Goal: Communication & Community: Connect with others

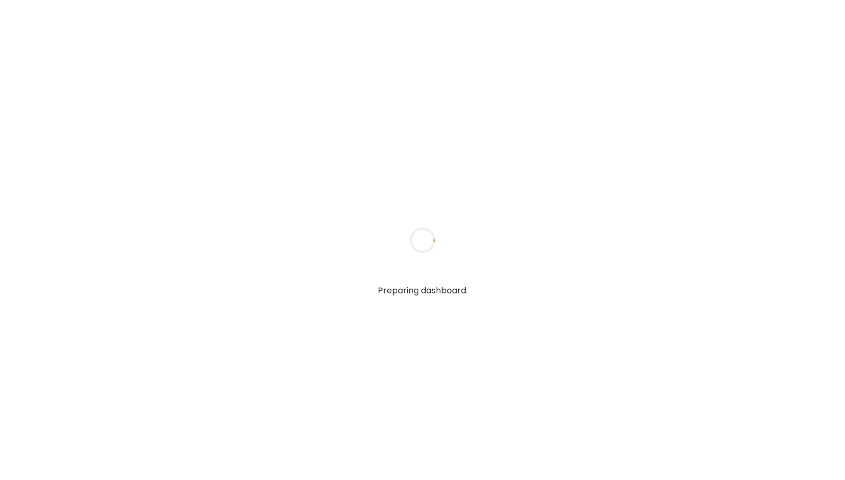
type textarea "**********"
type input "**********"
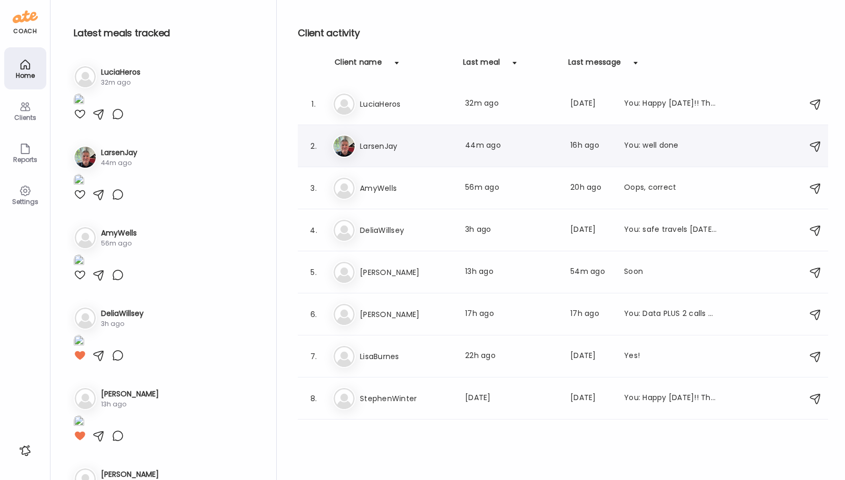
type input "**********"
click at [376, 142] on h3 "LarsenJay" at bounding box center [406, 146] width 93 height 13
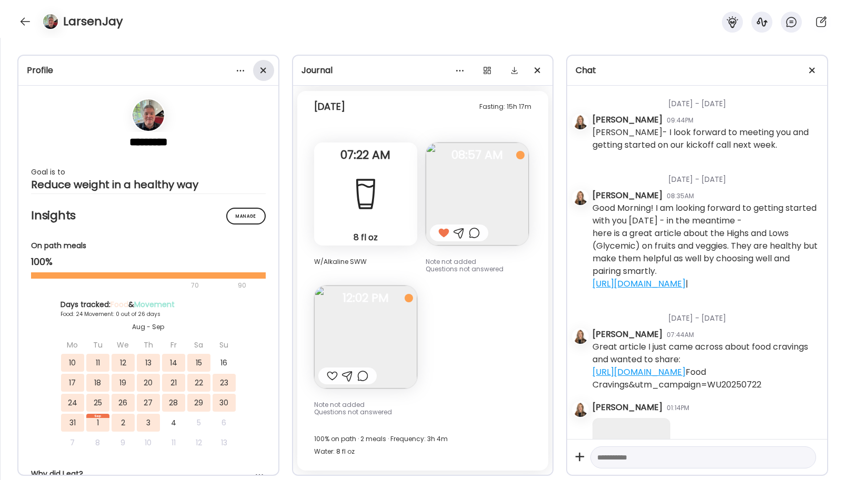
scroll to position [6776, 0]
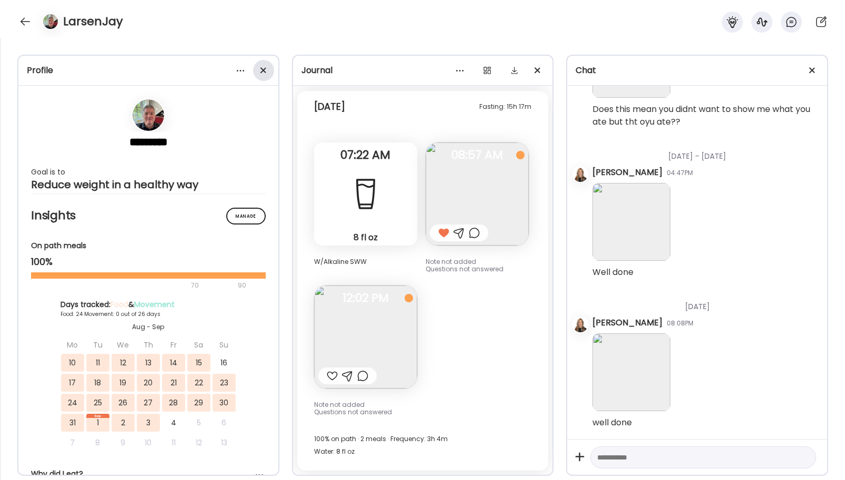
click at [261, 70] on div at bounding box center [263, 70] width 21 height 21
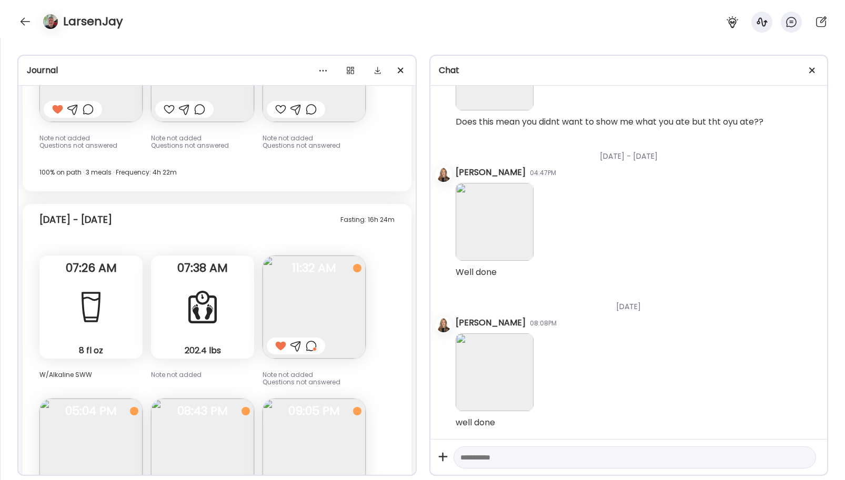
scroll to position [17722, 0]
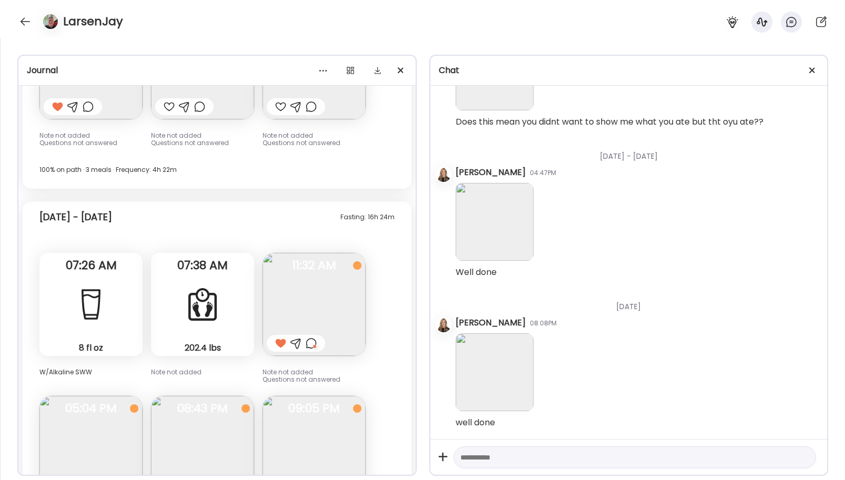
click at [368, 350] on div "Fasting: 16h 24m [DATE] - [DATE] 8 fl oz Water W/Alkaline SWW 07:26 AM 202.4 lb…" at bounding box center [217, 391] width 389 height 380
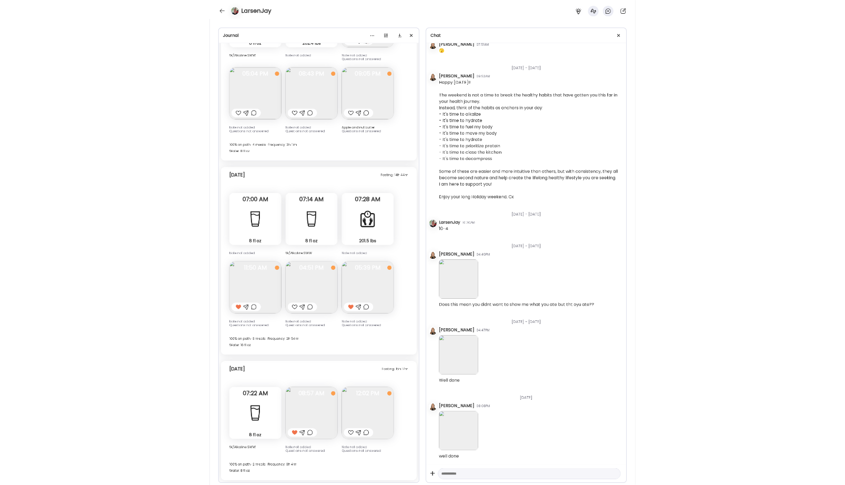
scroll to position [6052, 0]
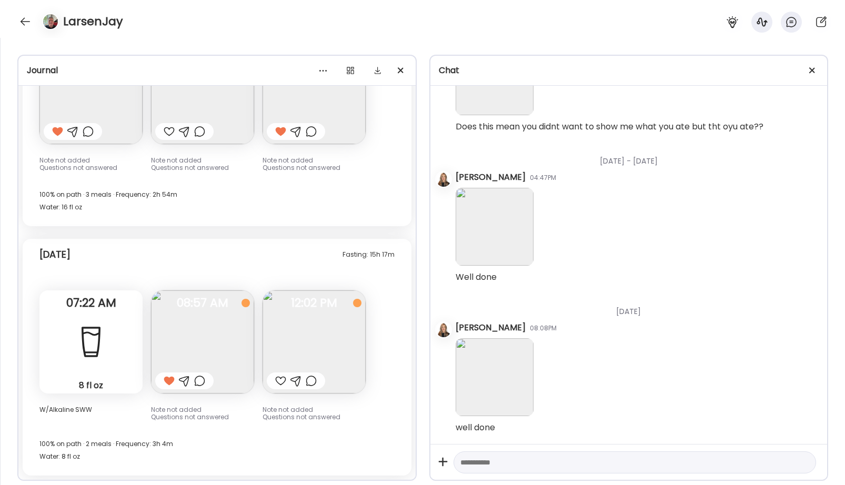
click at [321, 346] on img at bounding box center [313, 341] width 103 height 103
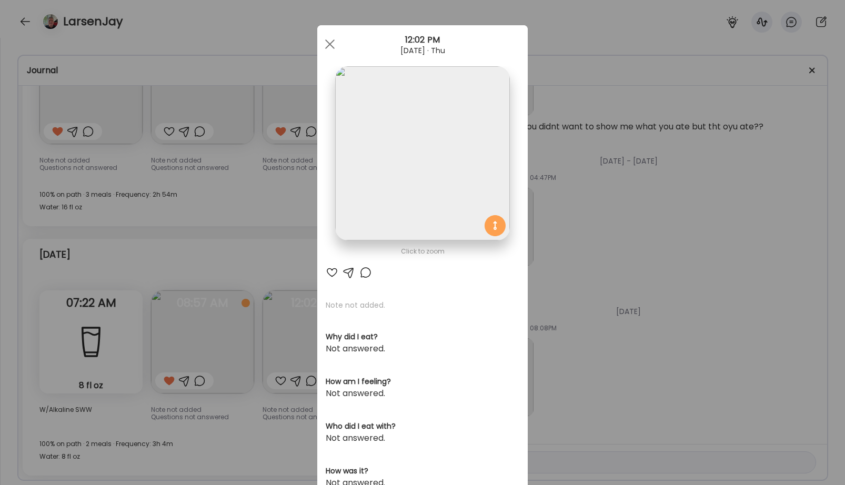
click at [459, 130] on img at bounding box center [422, 153] width 174 height 174
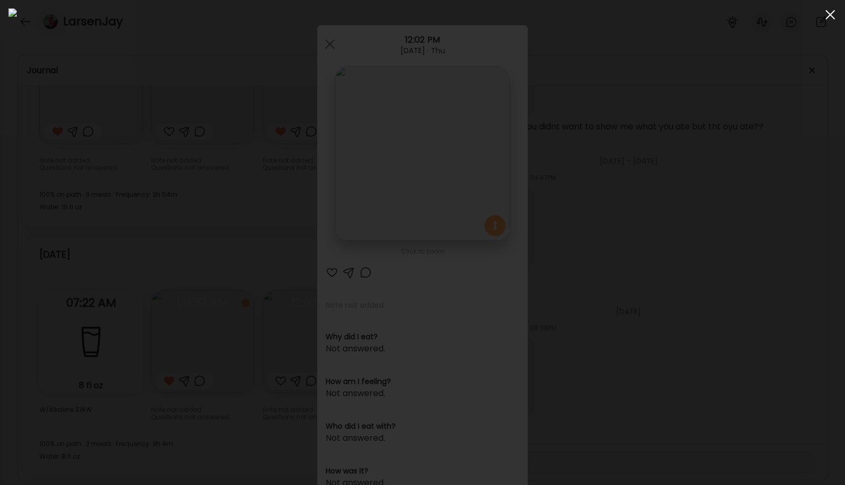
click at [829, 17] on div at bounding box center [829, 14] width 21 height 21
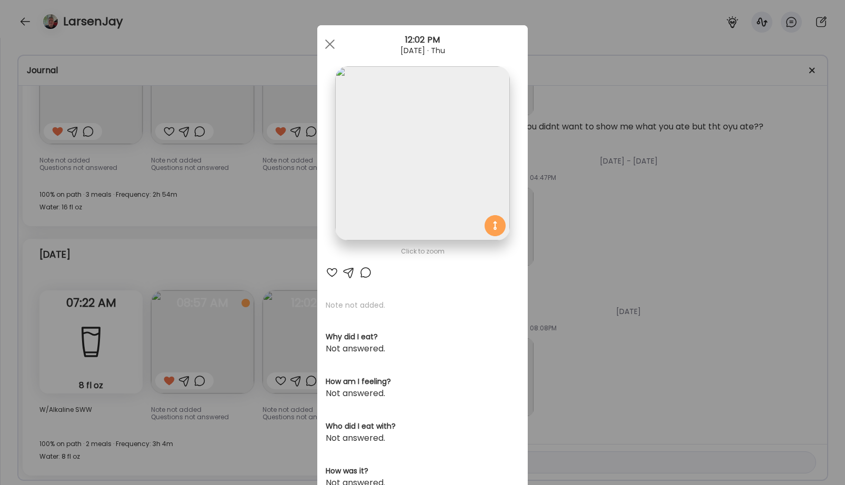
click at [342, 274] on div at bounding box center [348, 272] width 13 height 13
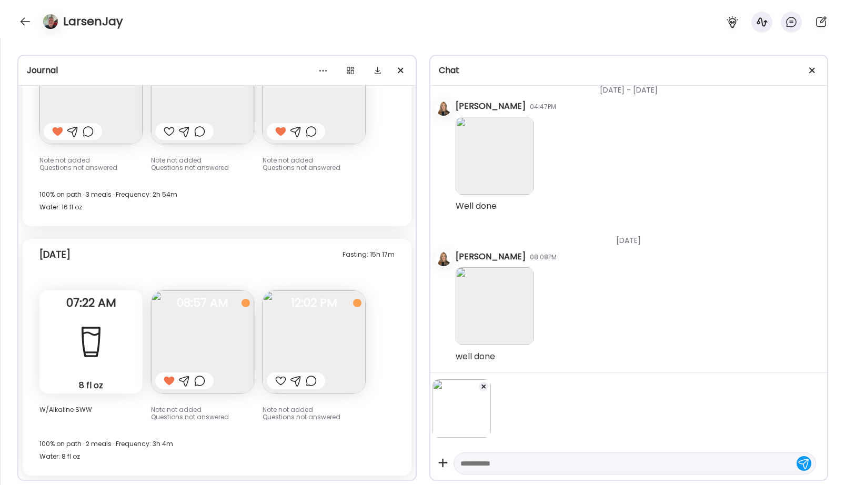
click at [492, 463] on textarea at bounding box center [625, 463] width 330 height 13
type textarea "**********"
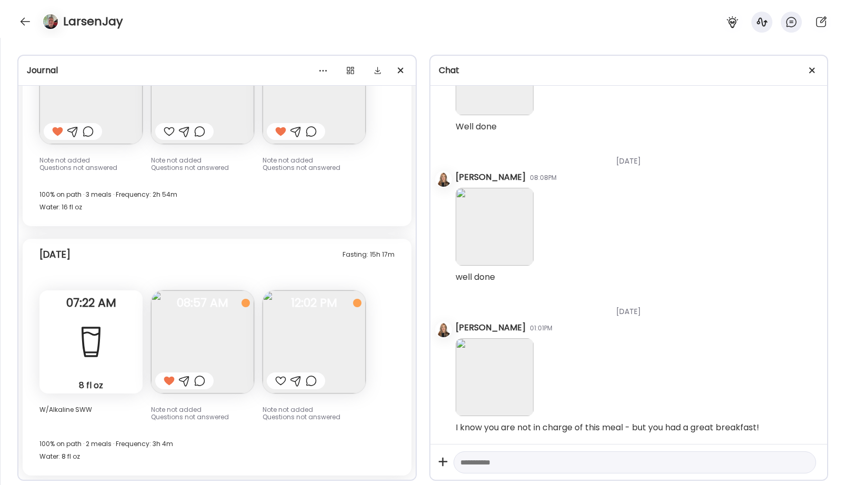
scroll to position [6203, 0]
click at [23, 22] on div at bounding box center [25, 21] width 17 height 17
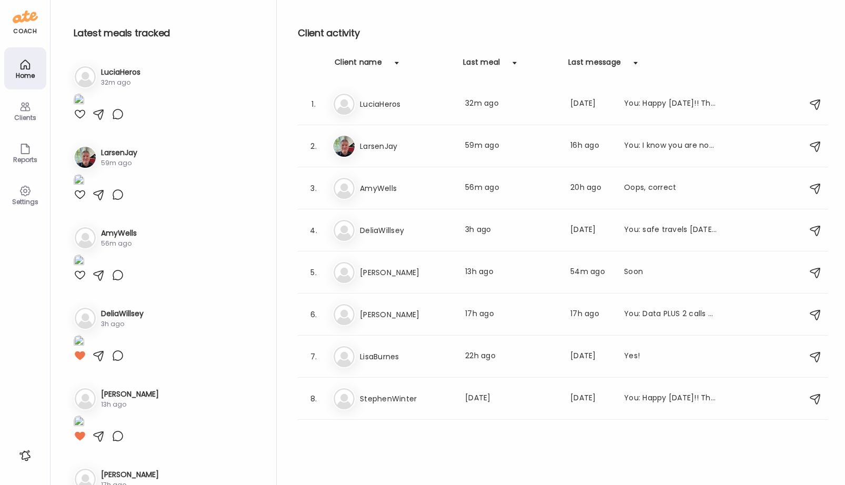
click at [79, 120] on div at bounding box center [80, 114] width 13 height 13
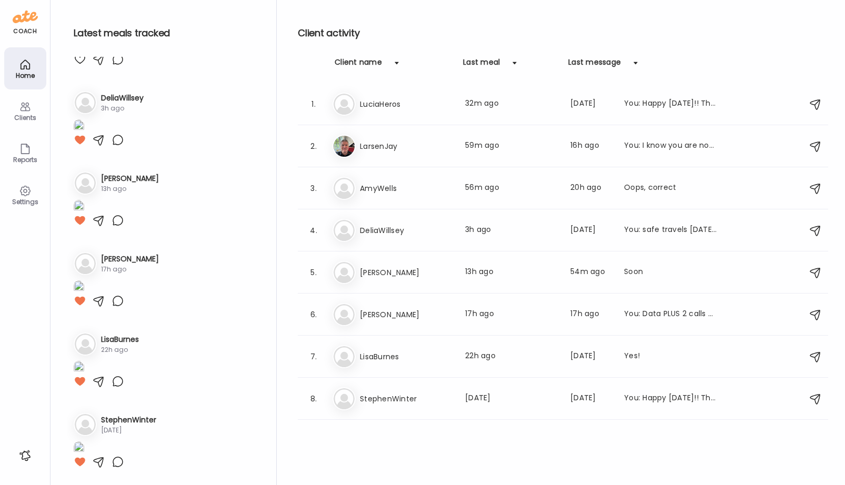
scroll to position [466, 0]
click at [80, 66] on div at bounding box center [80, 59] width 13 height 13
click at [84, 53] on img at bounding box center [79, 46] width 11 height 14
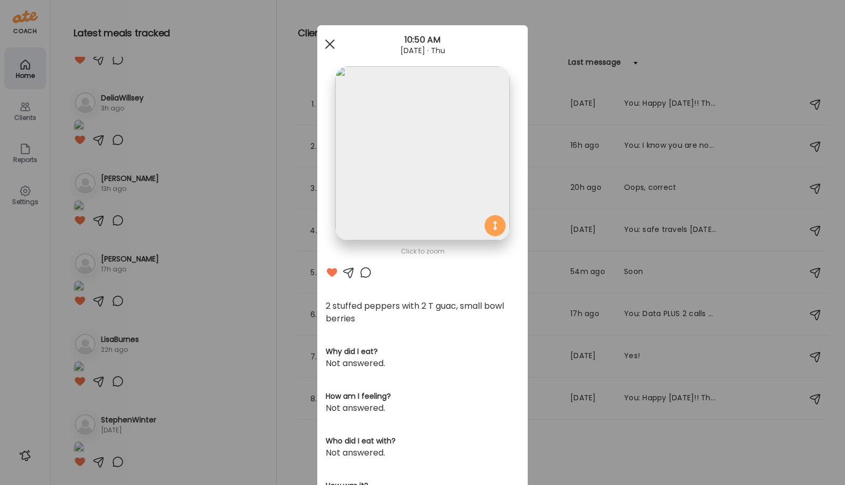
click at [325, 44] on span at bounding box center [329, 43] width 9 height 9
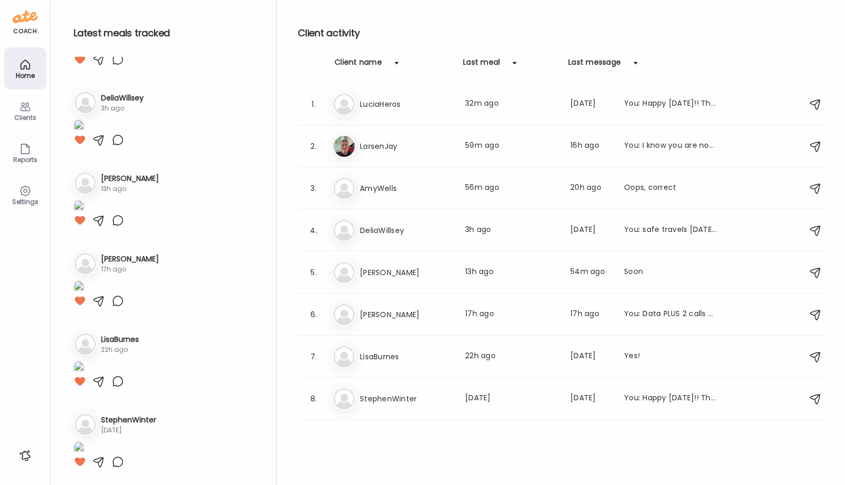
scroll to position [947, 0]
click at [25, 112] on icon at bounding box center [25, 106] width 13 height 13
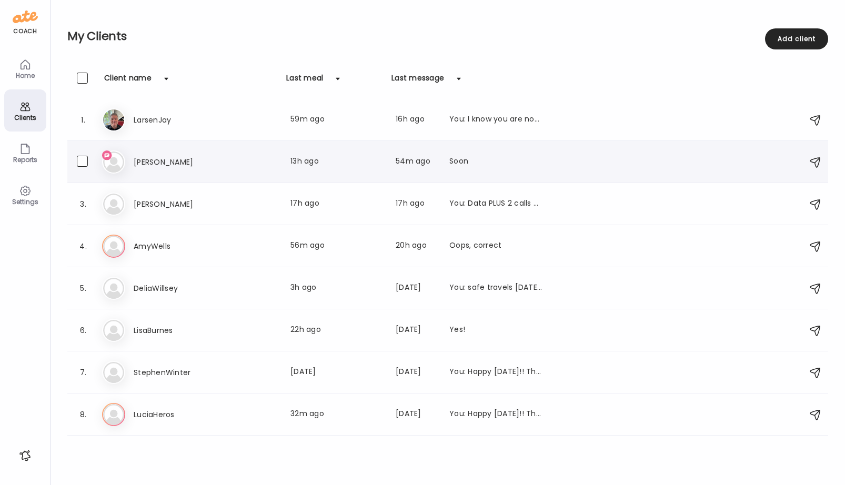
click at [460, 164] on div "Soon" at bounding box center [495, 162] width 93 height 13
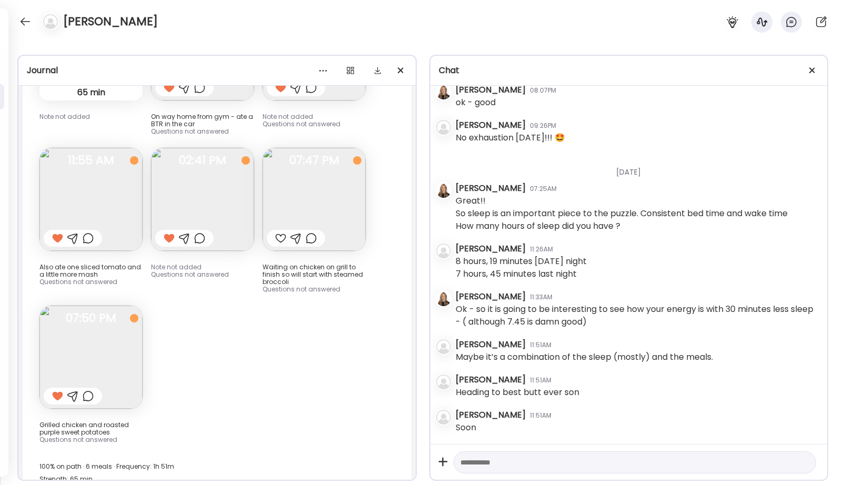
scroll to position [3527, 0]
click at [27, 21] on div at bounding box center [25, 21] width 17 height 17
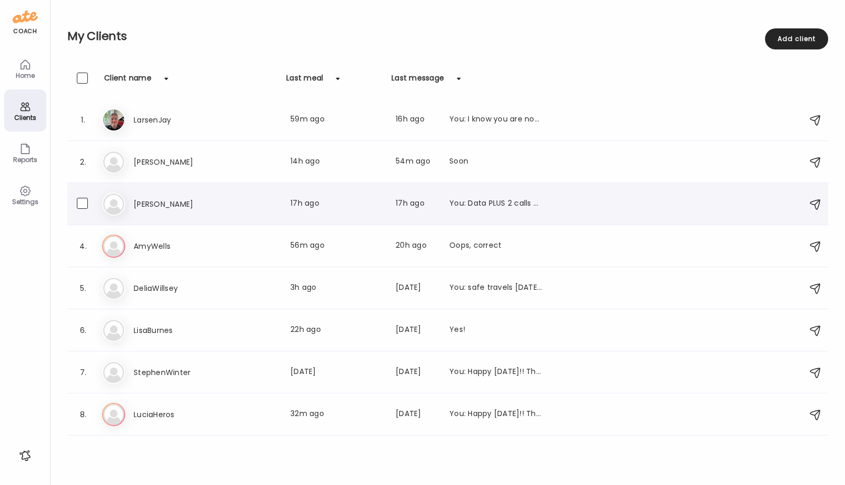
click at [154, 199] on h3 "[PERSON_NAME]" at bounding box center [180, 204] width 93 height 13
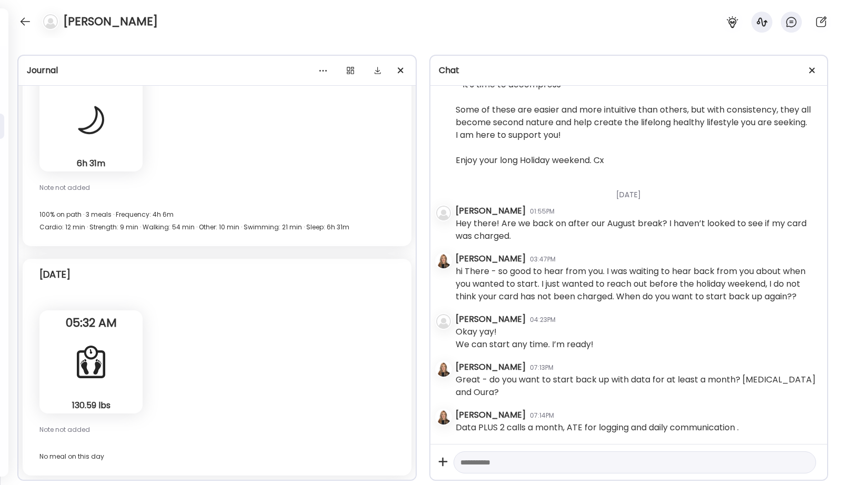
scroll to position [16355, 0]
click at [526, 456] on textarea at bounding box center [625, 462] width 330 height 13
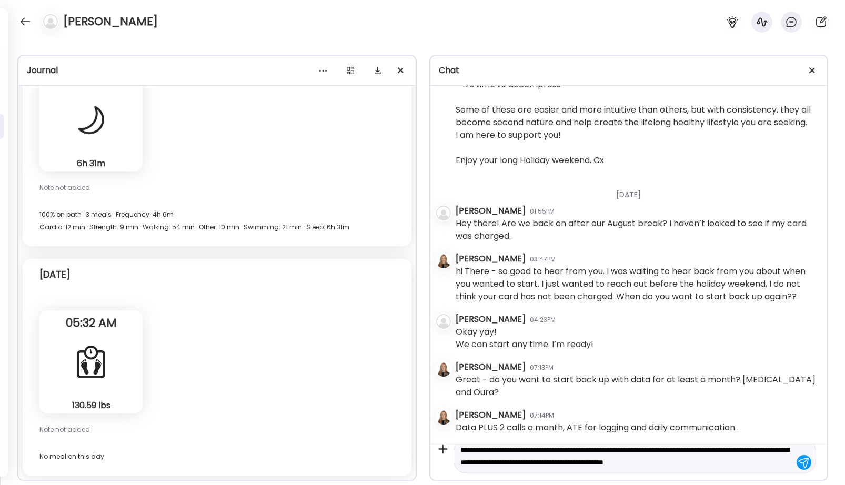
scroll to position [25, 0]
type textarea "**********"
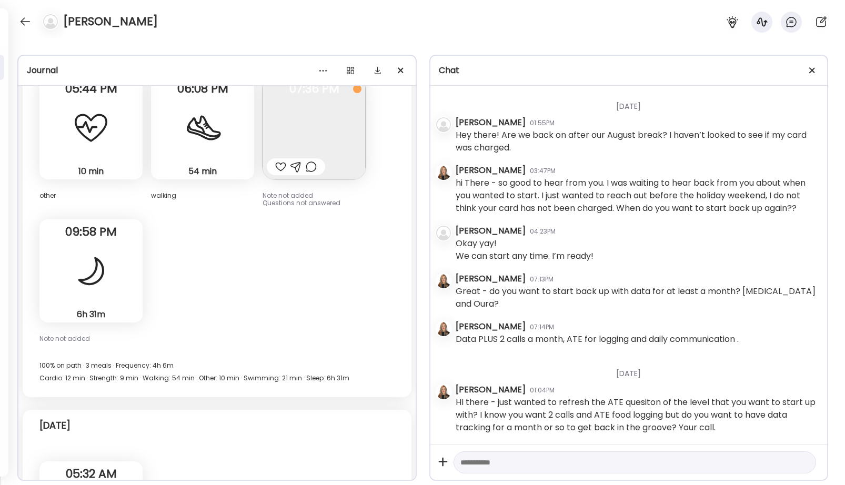
scroll to position [5487, 0]
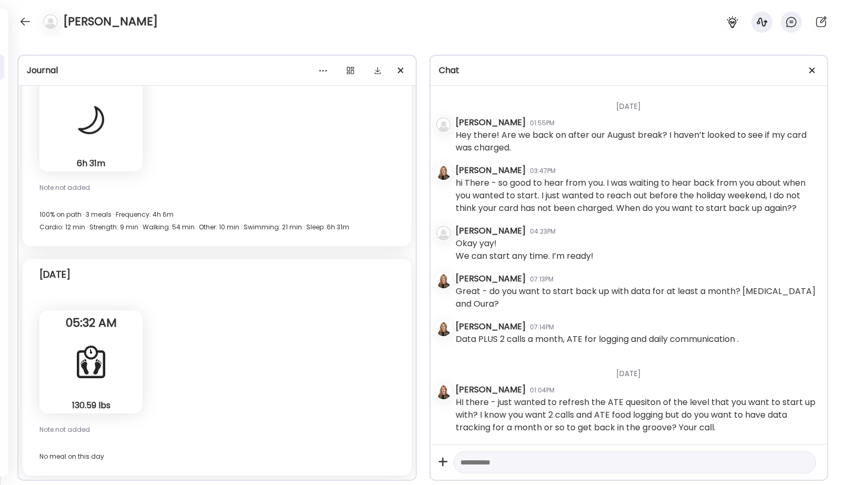
click at [339, 349] on div "[DATE] 130.59 lbs Body Weight Note not added 05:32 AM [DATE] No meal on this day" at bounding box center [217, 367] width 389 height 217
click at [481, 463] on textarea at bounding box center [625, 462] width 330 height 13
click at [22, 22] on div at bounding box center [25, 21] width 17 height 17
